Goal: Obtain resource: Obtain resource

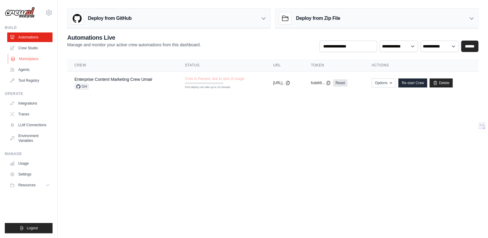
click at [34, 58] on link "Marketplace" at bounding box center [30, 59] width 45 height 10
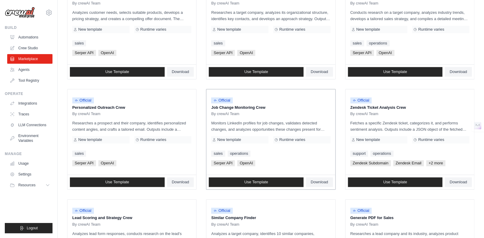
scroll to position [216, 0]
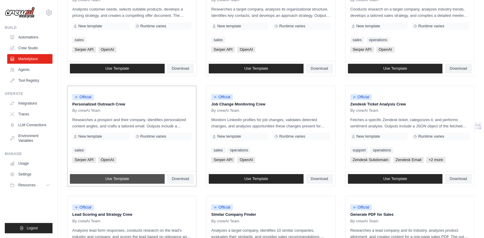
click at [113, 177] on span "Use Template" at bounding box center [117, 178] width 24 height 5
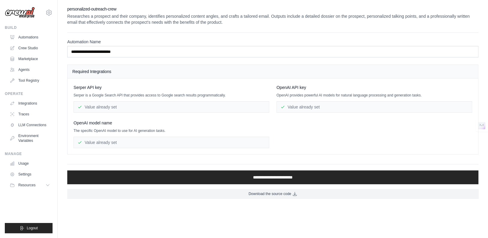
click at [146, 107] on div "Value already set" at bounding box center [172, 106] width 196 height 11
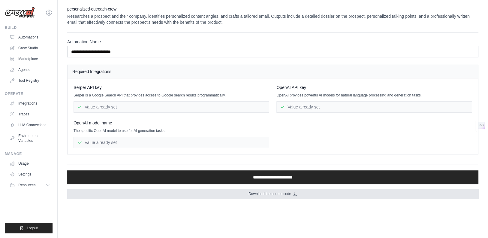
click at [280, 194] on span "Download the source code" at bounding box center [269, 193] width 43 height 5
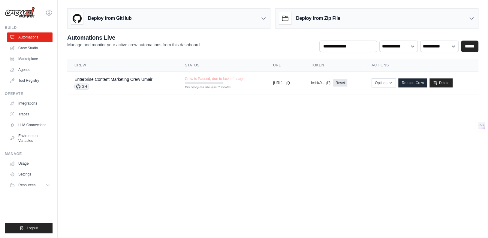
click at [339, 19] on h3 "Deploy from Zip File" at bounding box center [318, 18] width 44 height 7
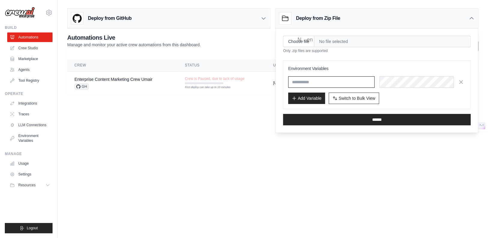
click at [317, 84] on input "text" at bounding box center [331, 81] width 86 height 11
click at [379, 67] on h3 "Environment Variables" at bounding box center [376, 68] width 177 height 6
click at [469, 17] on icon at bounding box center [471, 18] width 6 height 6
